Goal: Information Seeking & Learning: Check status

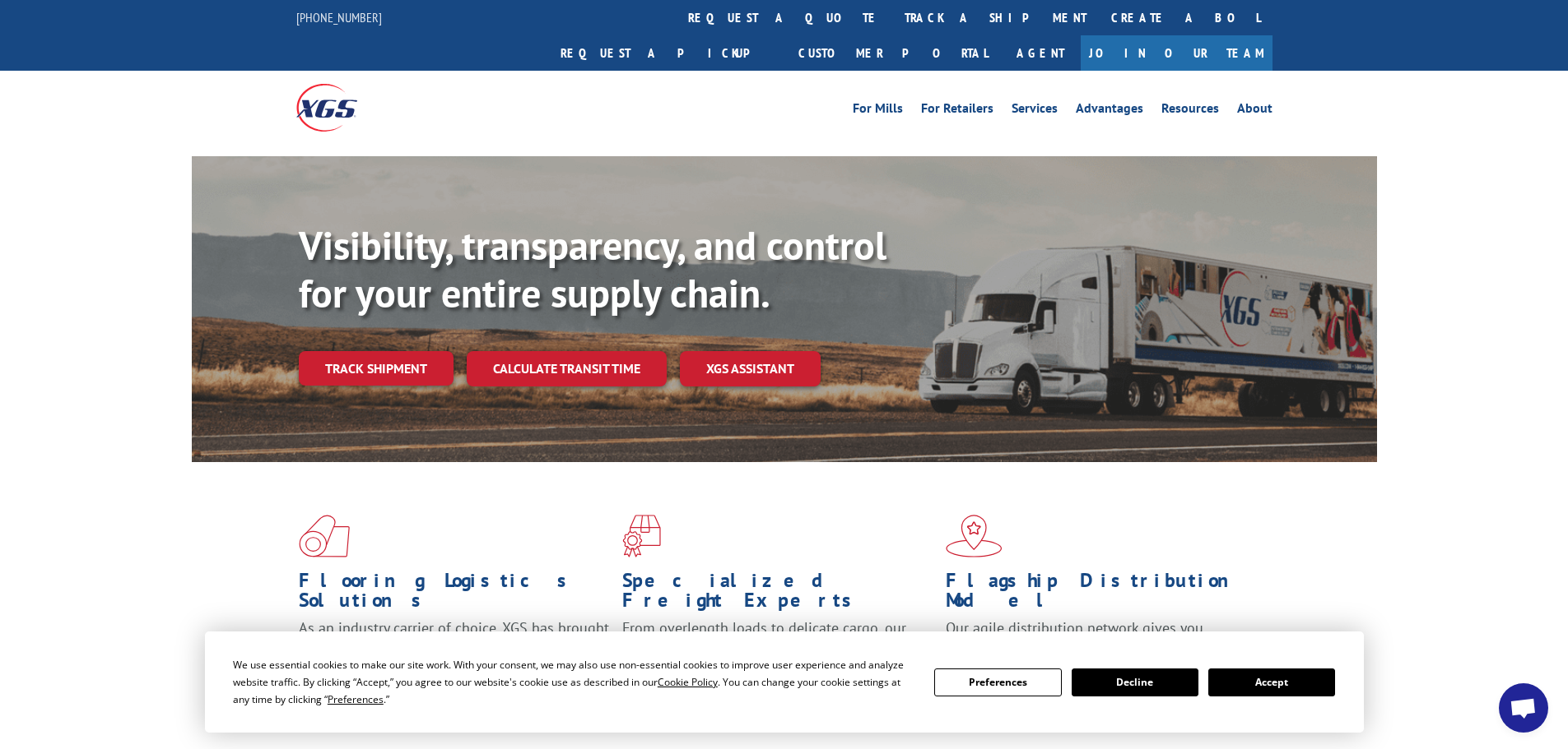
click at [1267, 690] on button "Accept" at bounding box center [1271, 683] width 127 height 28
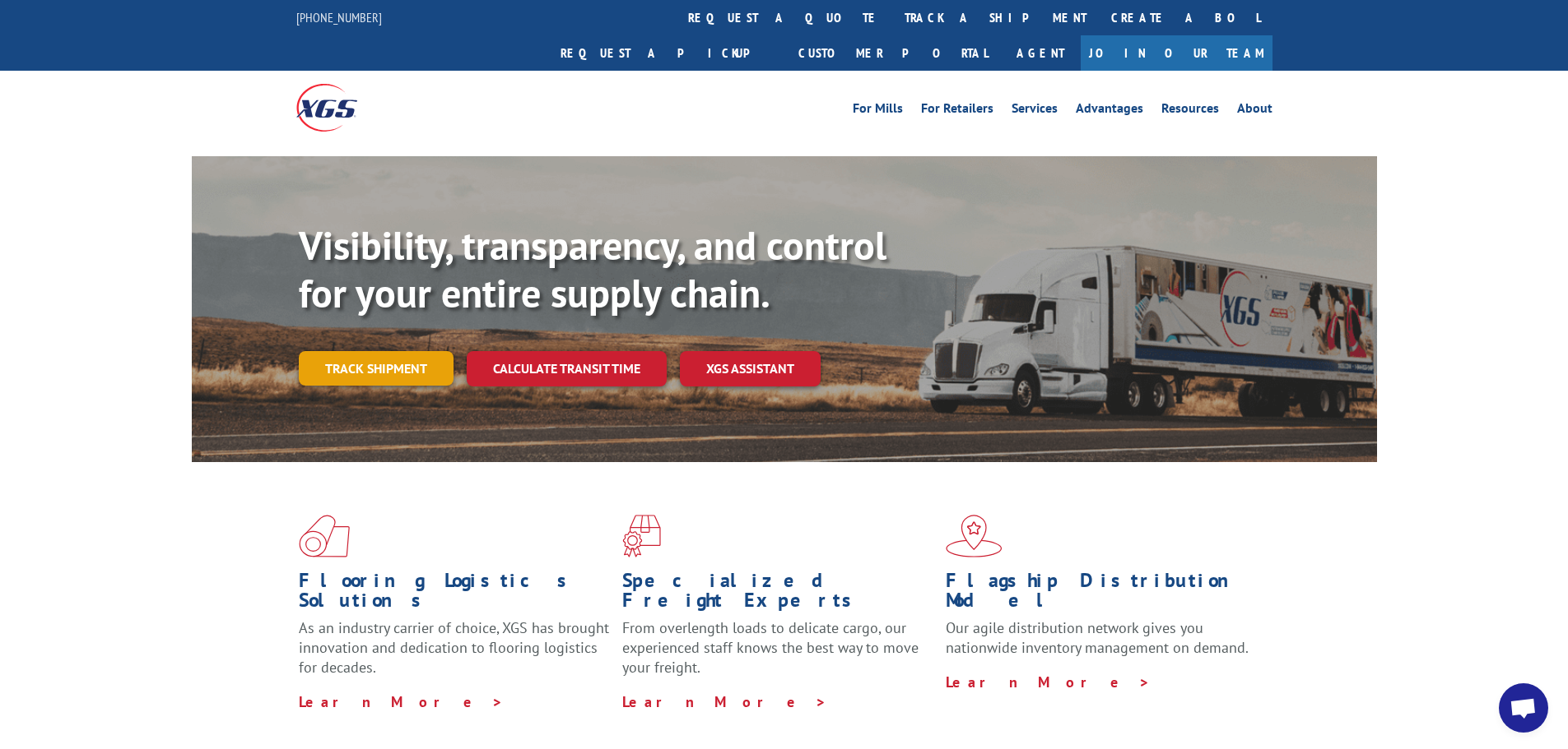
click at [381, 351] on link "Track shipment" at bounding box center [376, 369] width 155 height 35
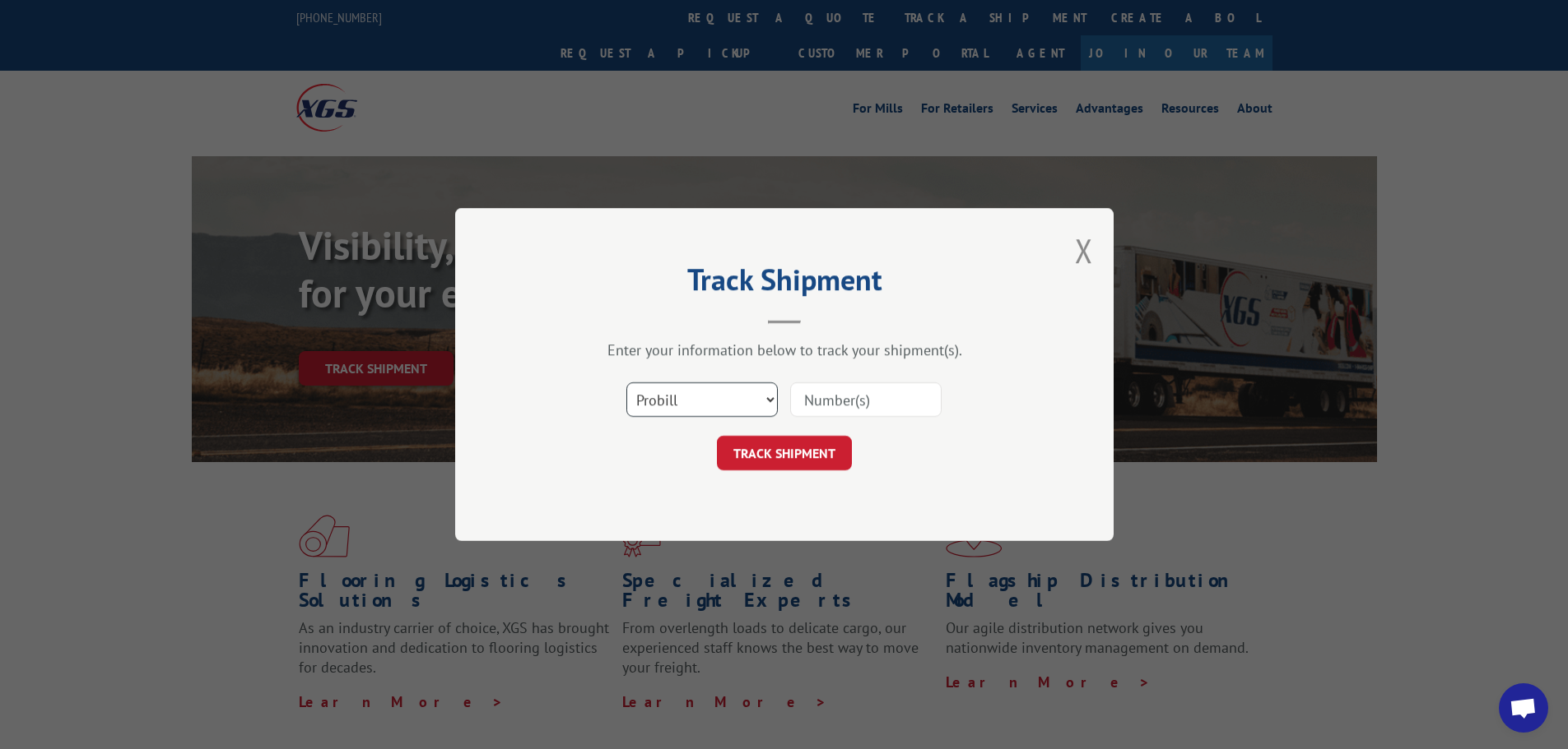
click at [733, 412] on select "Select category... Probill BOL PO" at bounding box center [701, 400] width 151 height 35
select select "bol"
click at [626, 382] on select "Select category... Probill BOL PO" at bounding box center [701, 400] width 151 height 35
click at [816, 399] on input at bounding box center [865, 400] width 151 height 35
paste input "5560188"
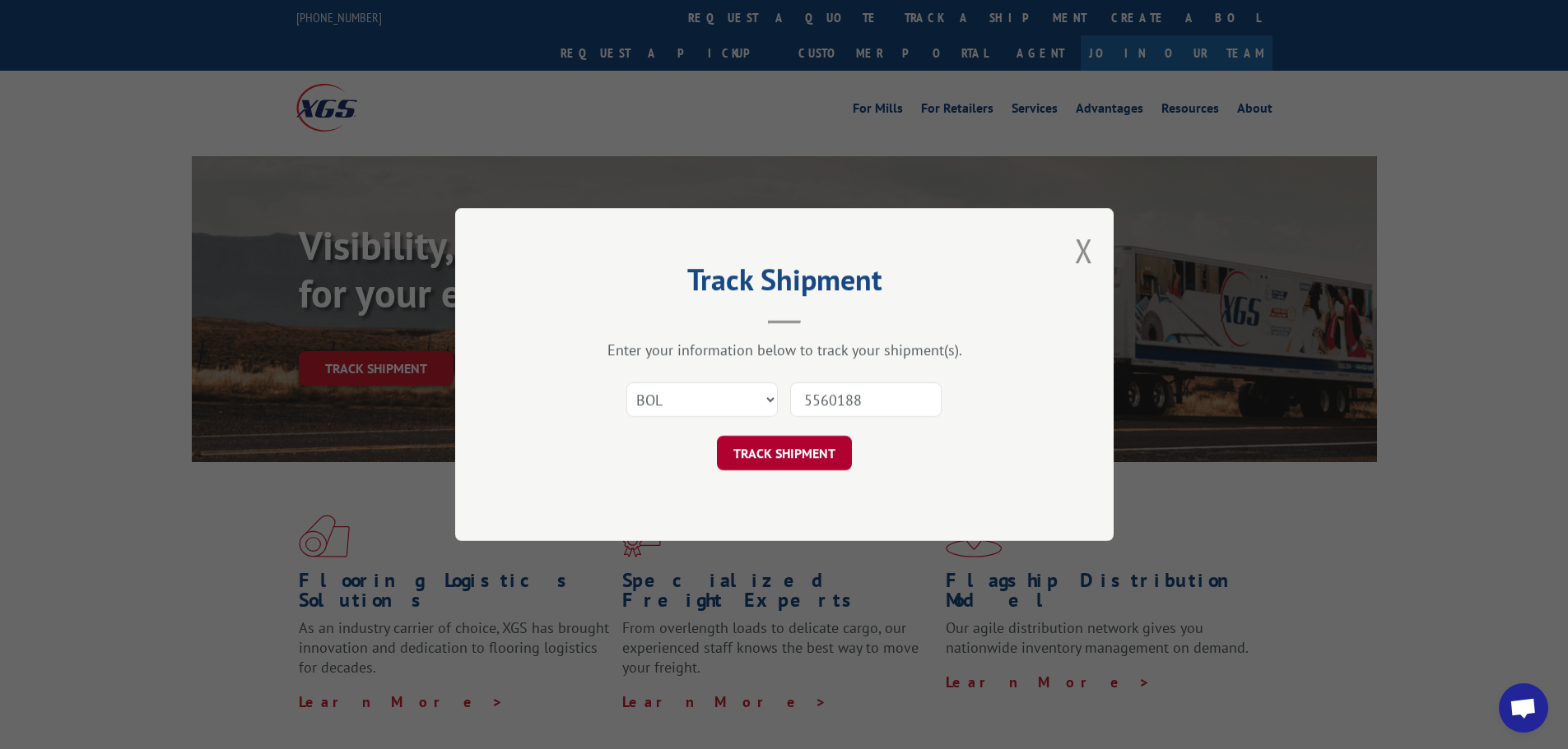
type input "5560188"
click at [781, 462] on button "TRACK SHIPMENT" at bounding box center [784, 453] width 135 height 35
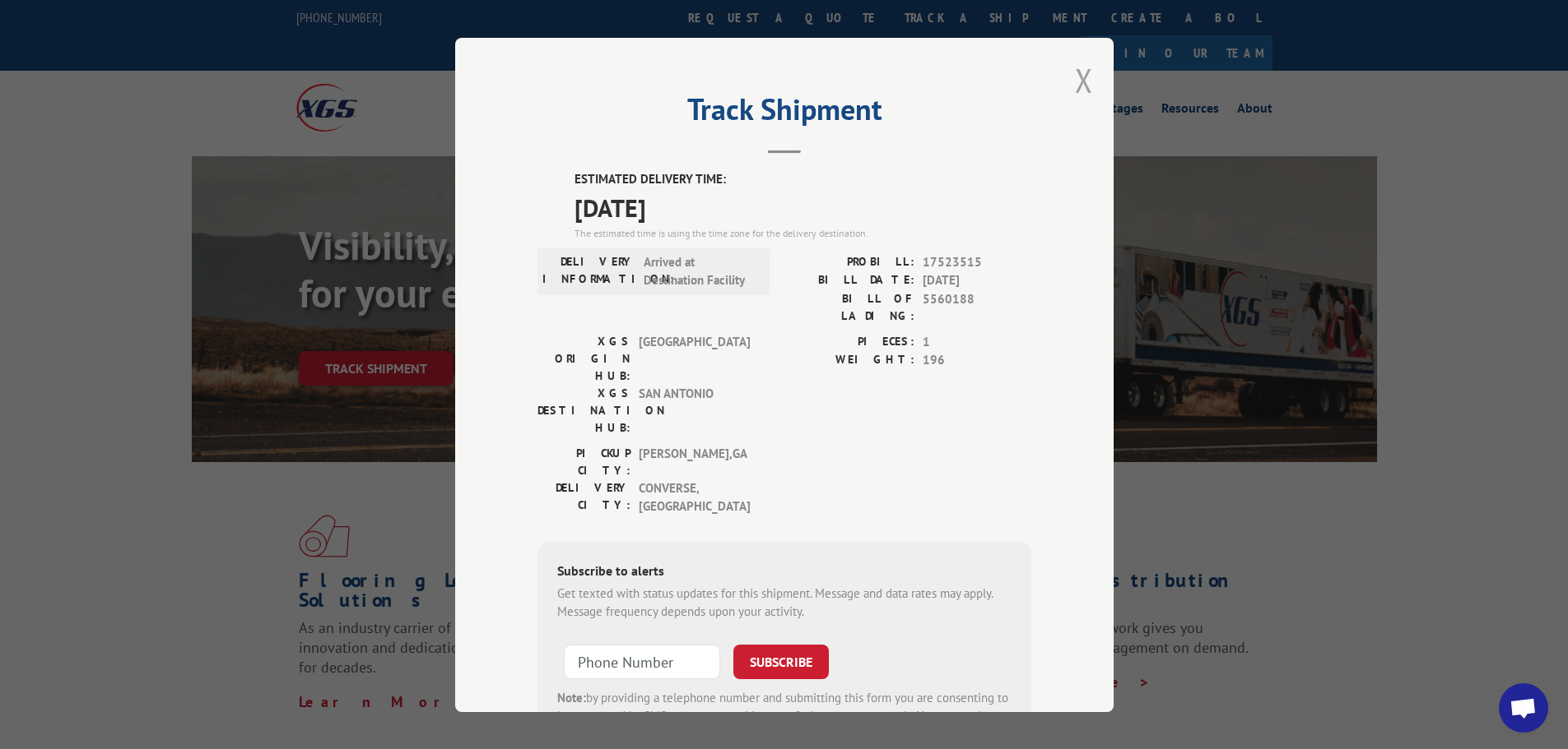
click at [1075, 82] on button "Close modal" at bounding box center [1084, 80] width 18 height 43
